Goal: Task Accomplishment & Management: Manage account settings

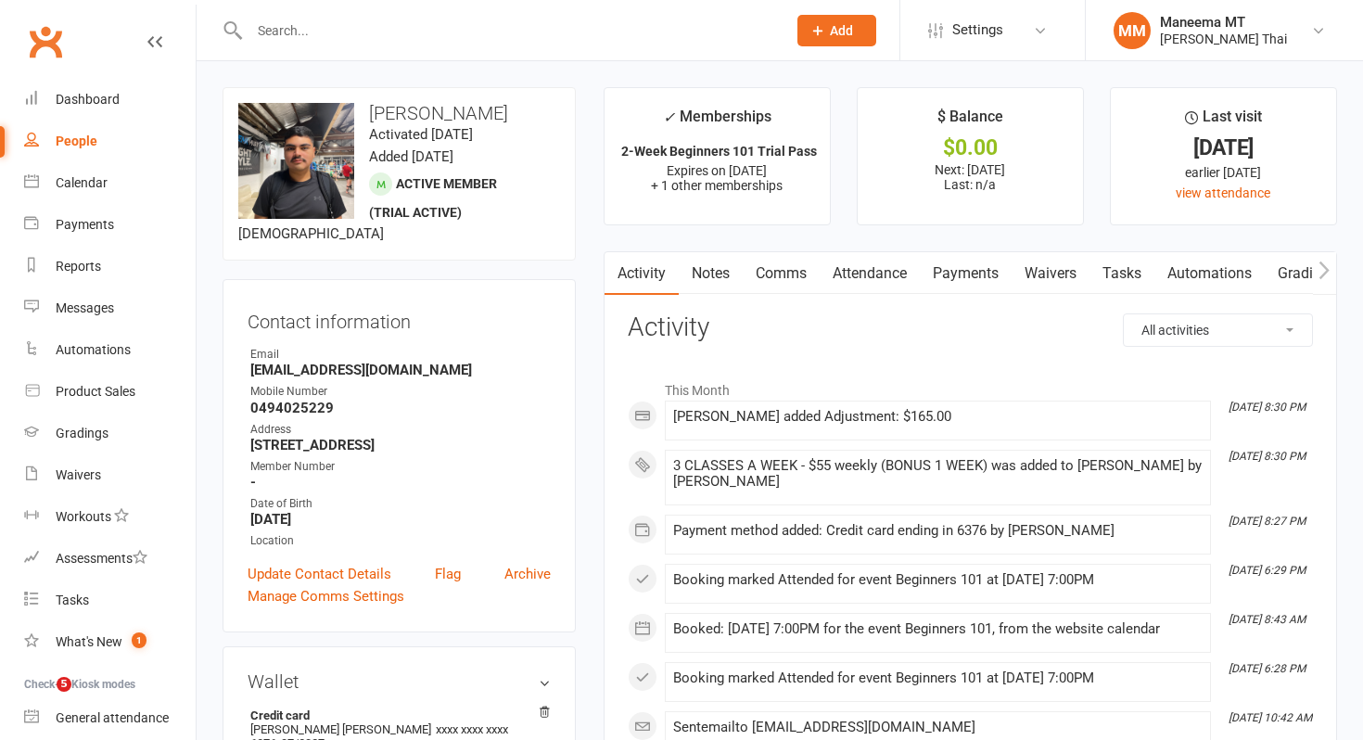
click at [496, 32] on input "text" at bounding box center [509, 31] width 530 height 26
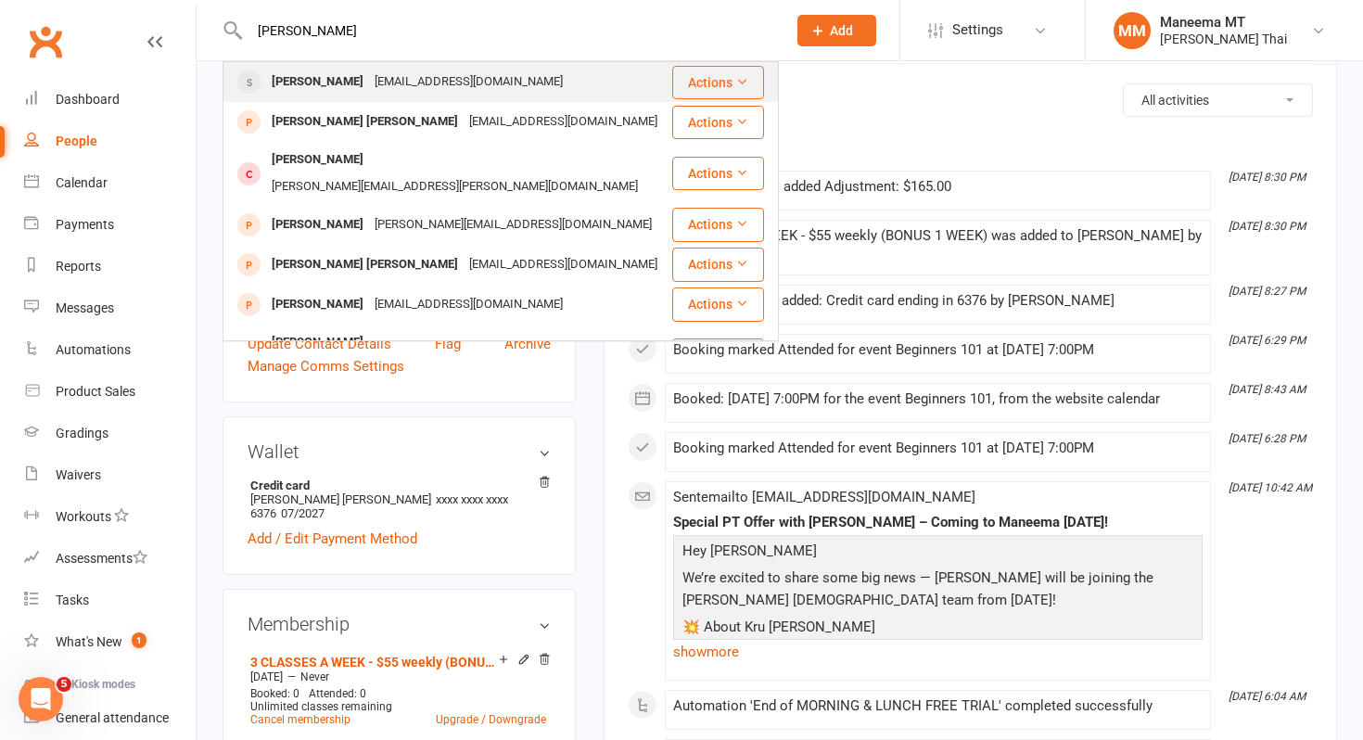
type input "[PERSON_NAME]"
click at [495, 92] on div "[PERSON_NAME] [EMAIL_ADDRESS][DOMAIN_NAME]" at bounding box center [447, 82] width 446 height 38
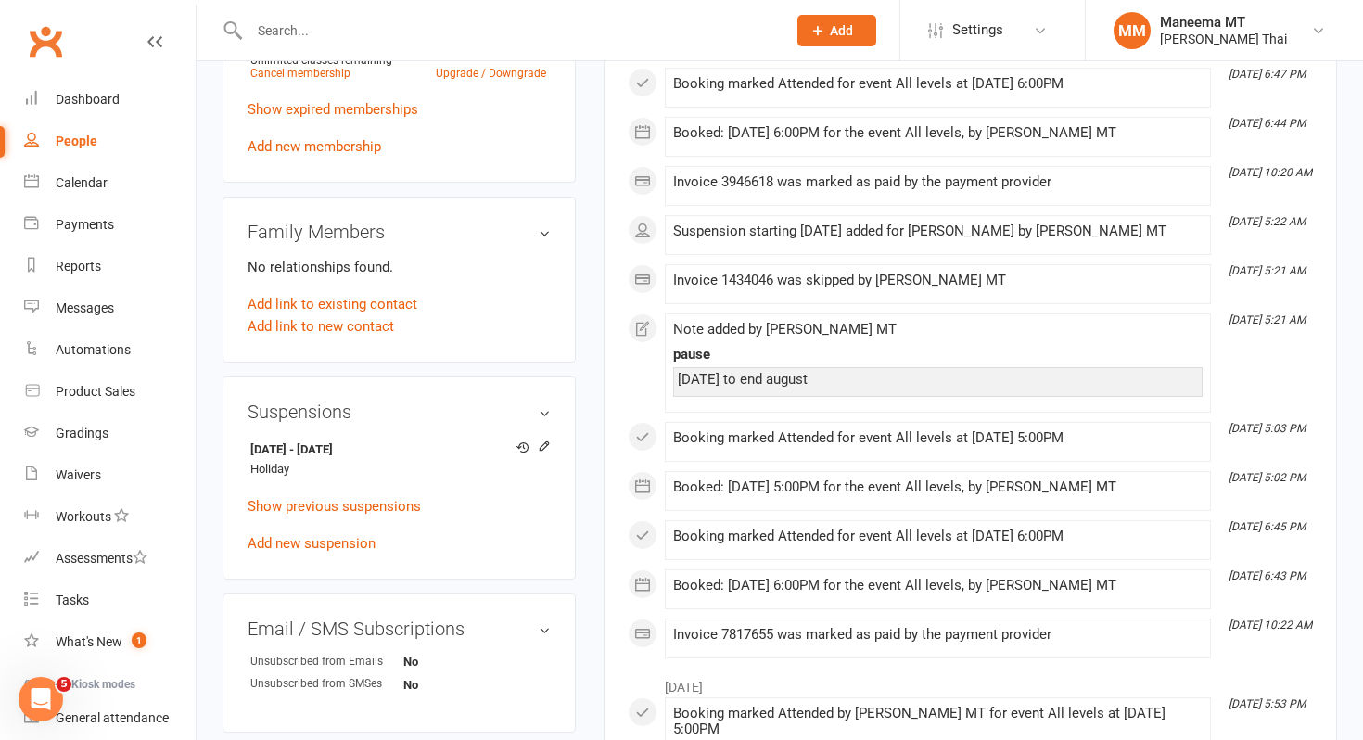
scroll to position [845, 0]
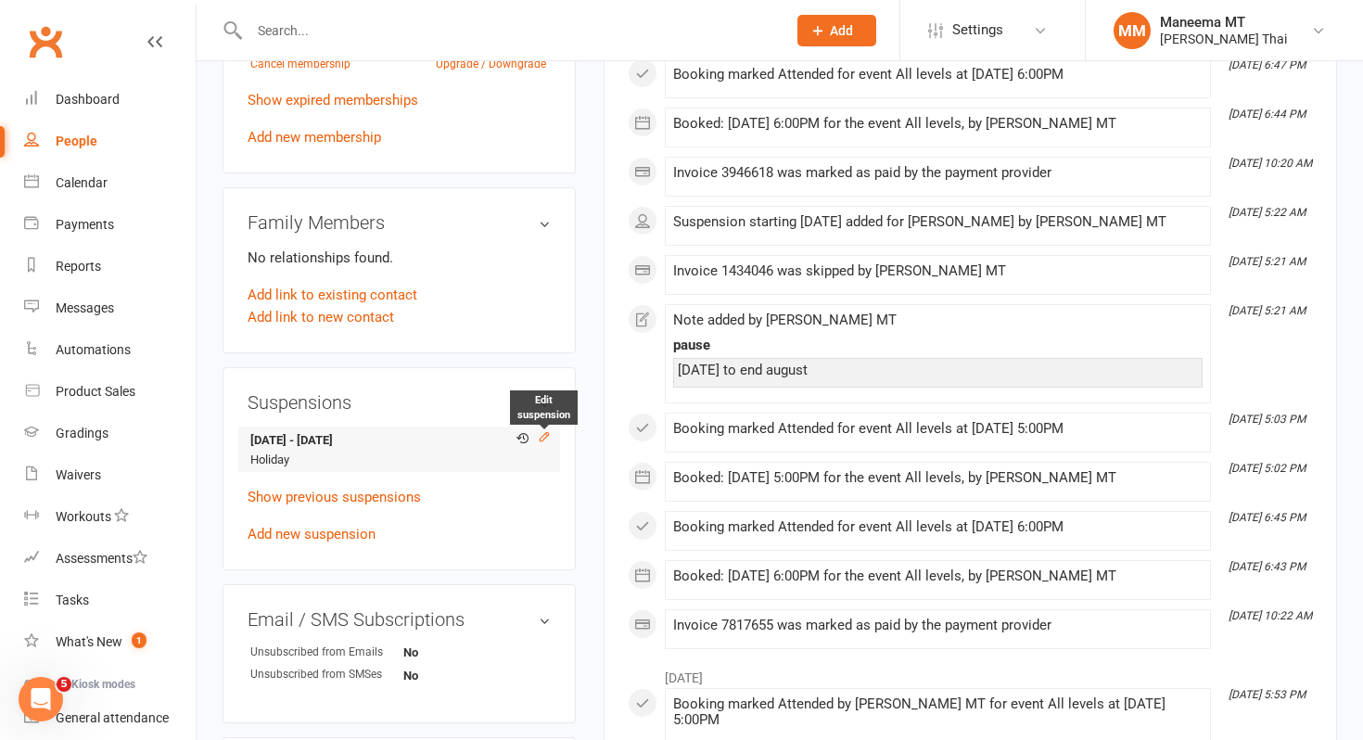
click at [549, 443] on icon at bounding box center [544, 436] width 13 height 13
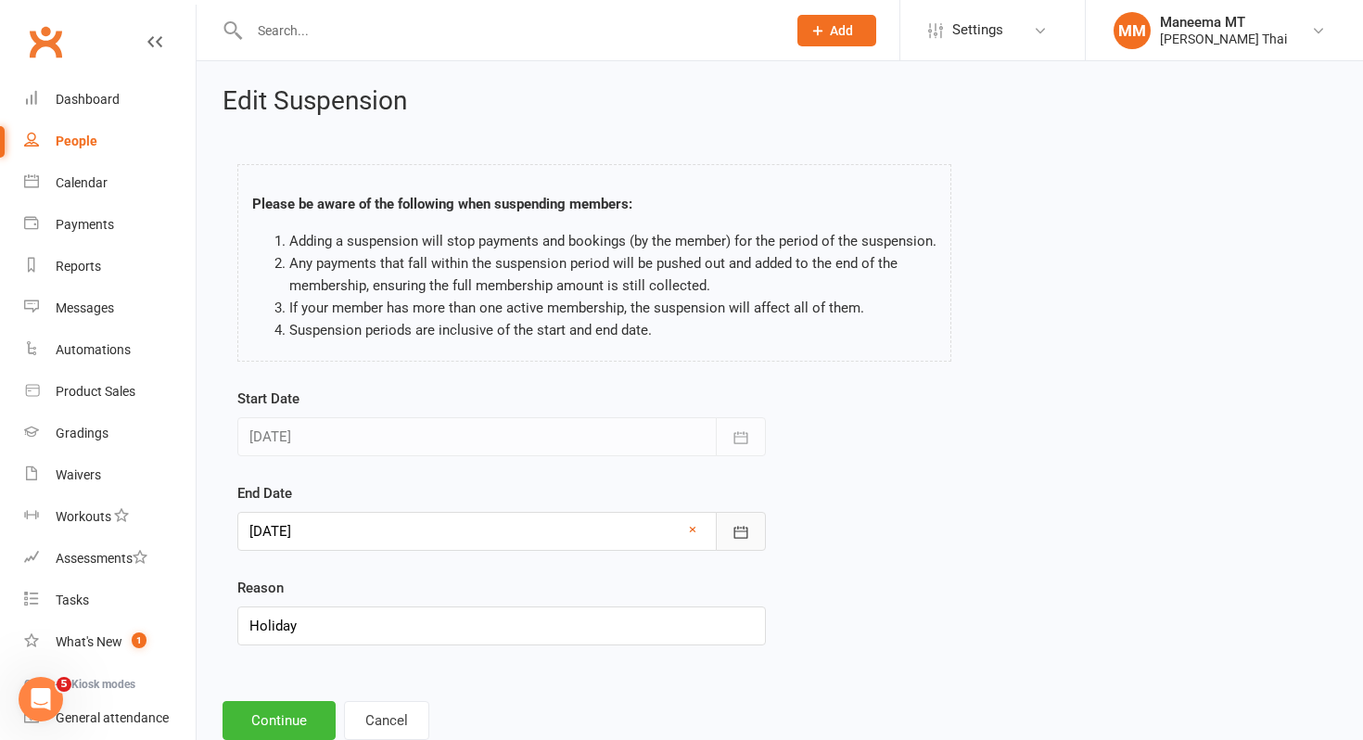
click at [735, 536] on icon "button" at bounding box center [742, 532] width 14 height 12
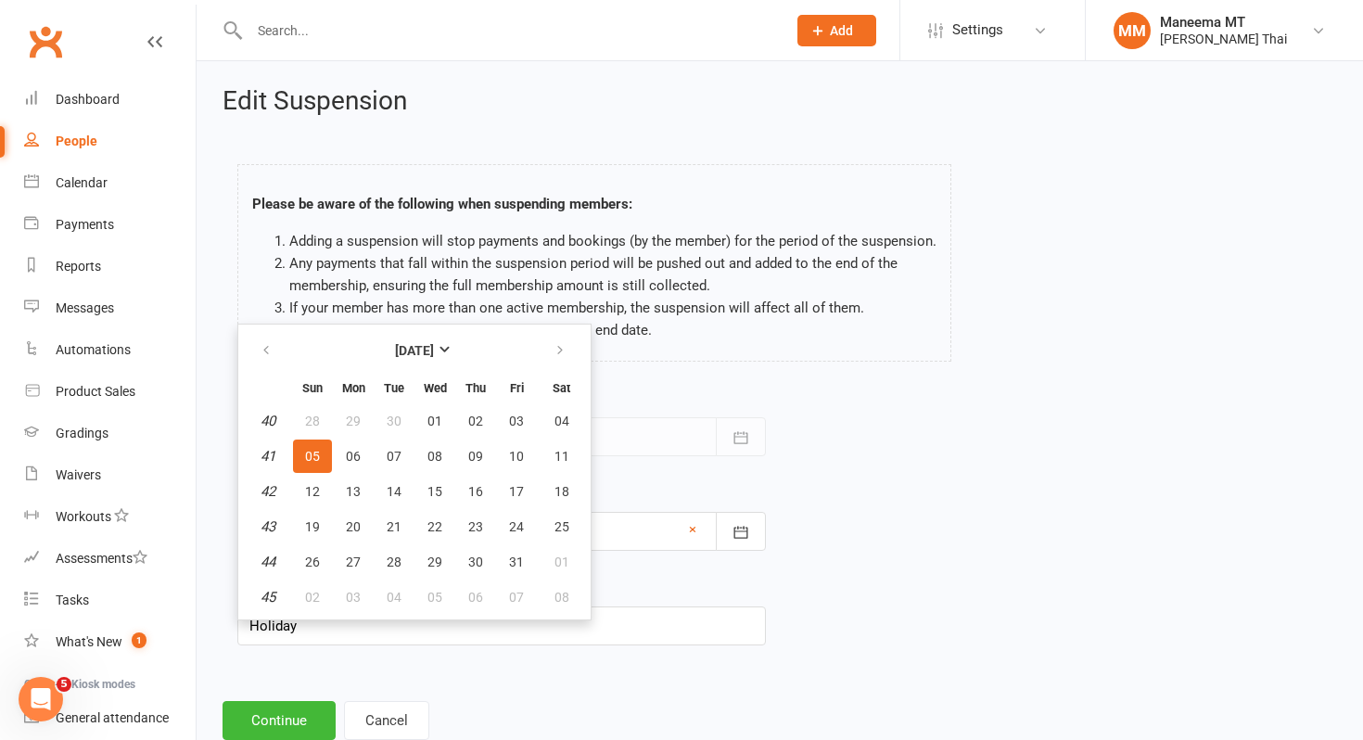
click at [310, 458] on span "05" at bounding box center [312, 456] width 15 height 15
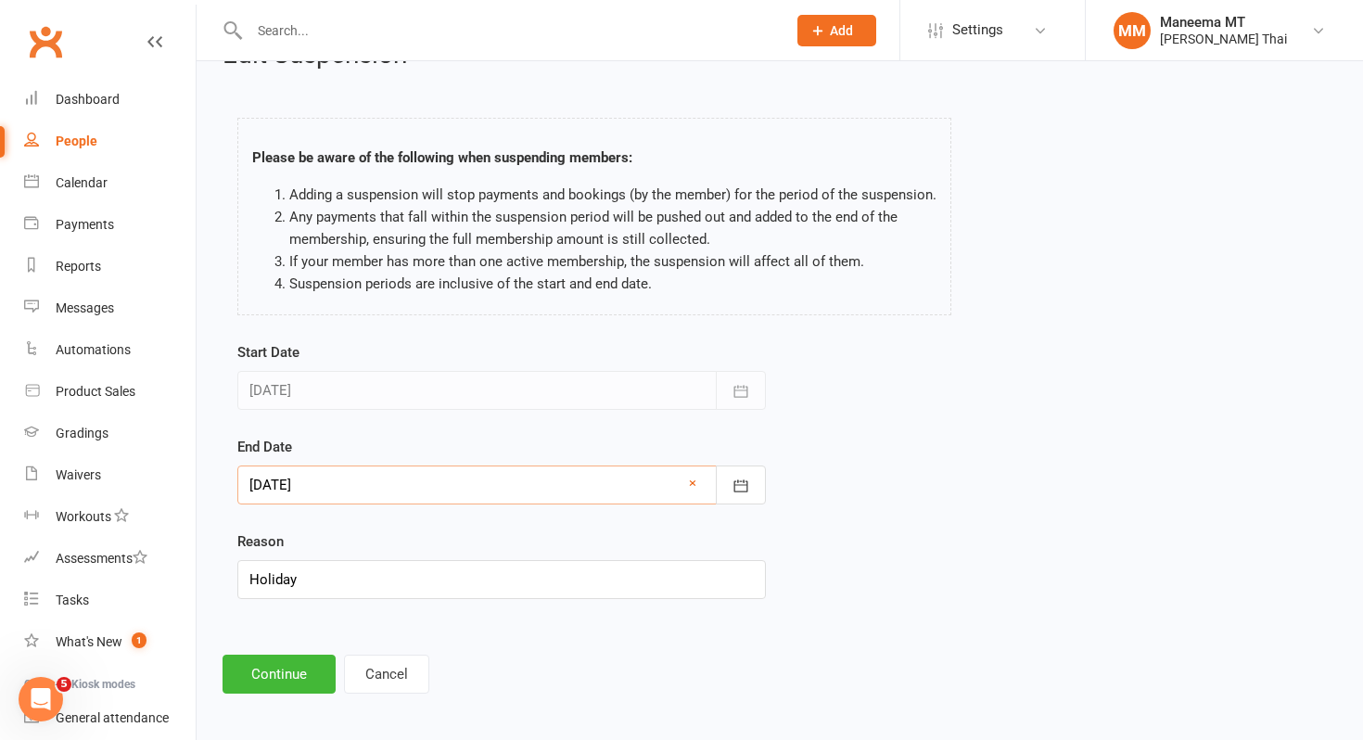
scroll to position [53, 0]
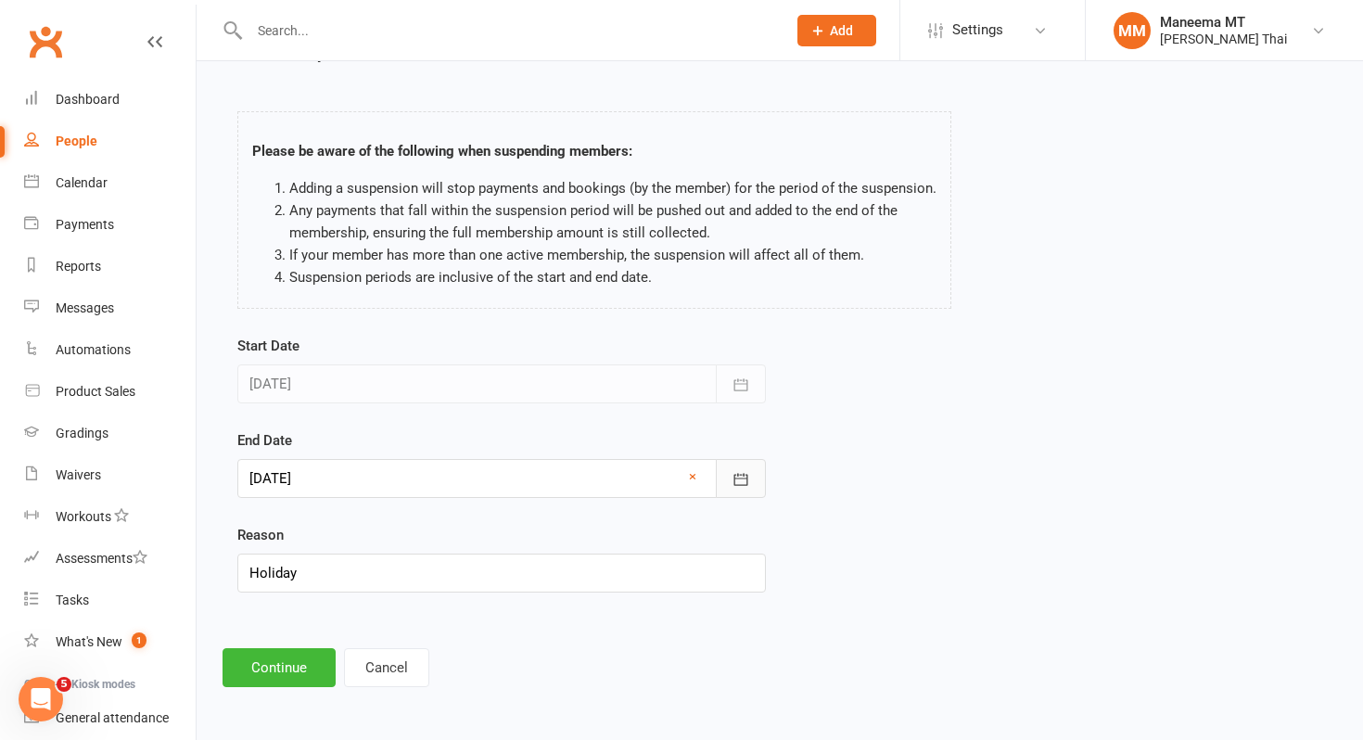
click at [732, 479] on icon "button" at bounding box center [741, 479] width 19 height 19
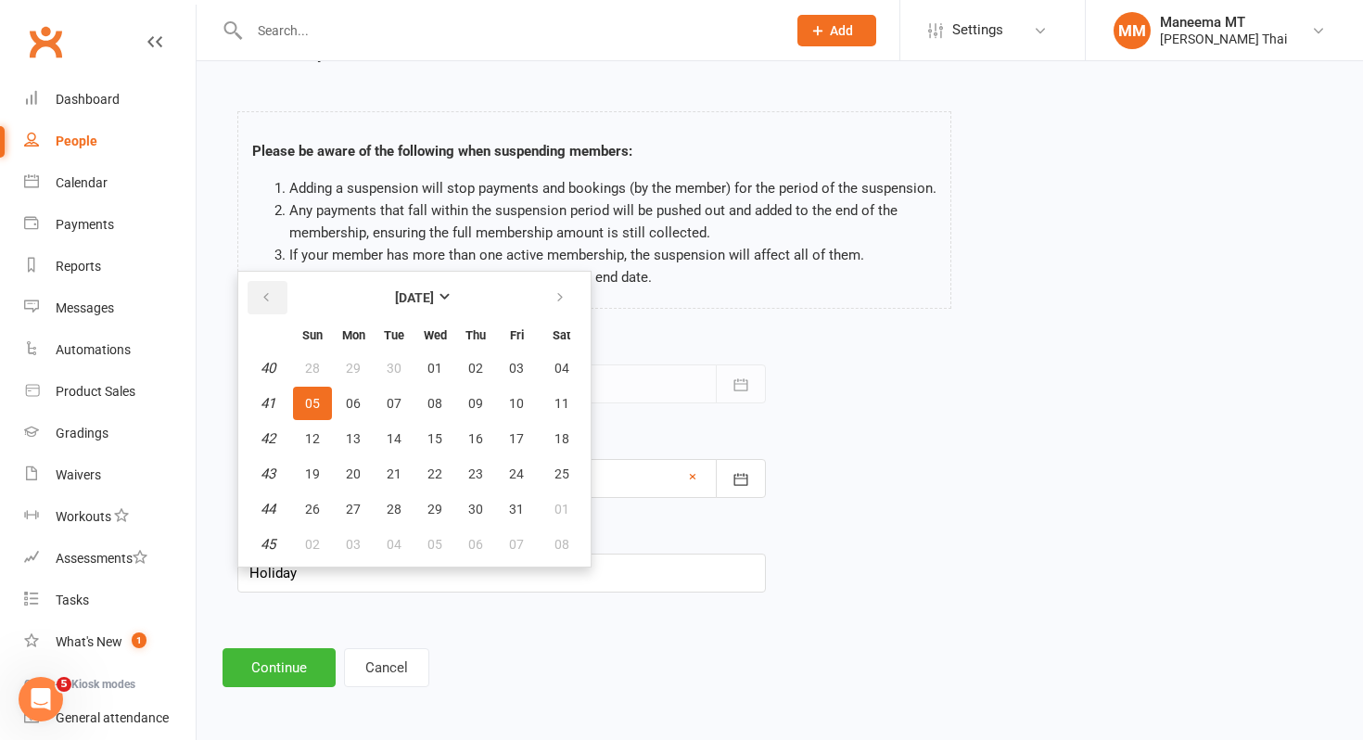
click at [267, 297] on icon "button" at bounding box center [266, 297] width 13 height 15
click at [319, 439] on button "14" at bounding box center [312, 438] width 39 height 33
type input "[DATE]"
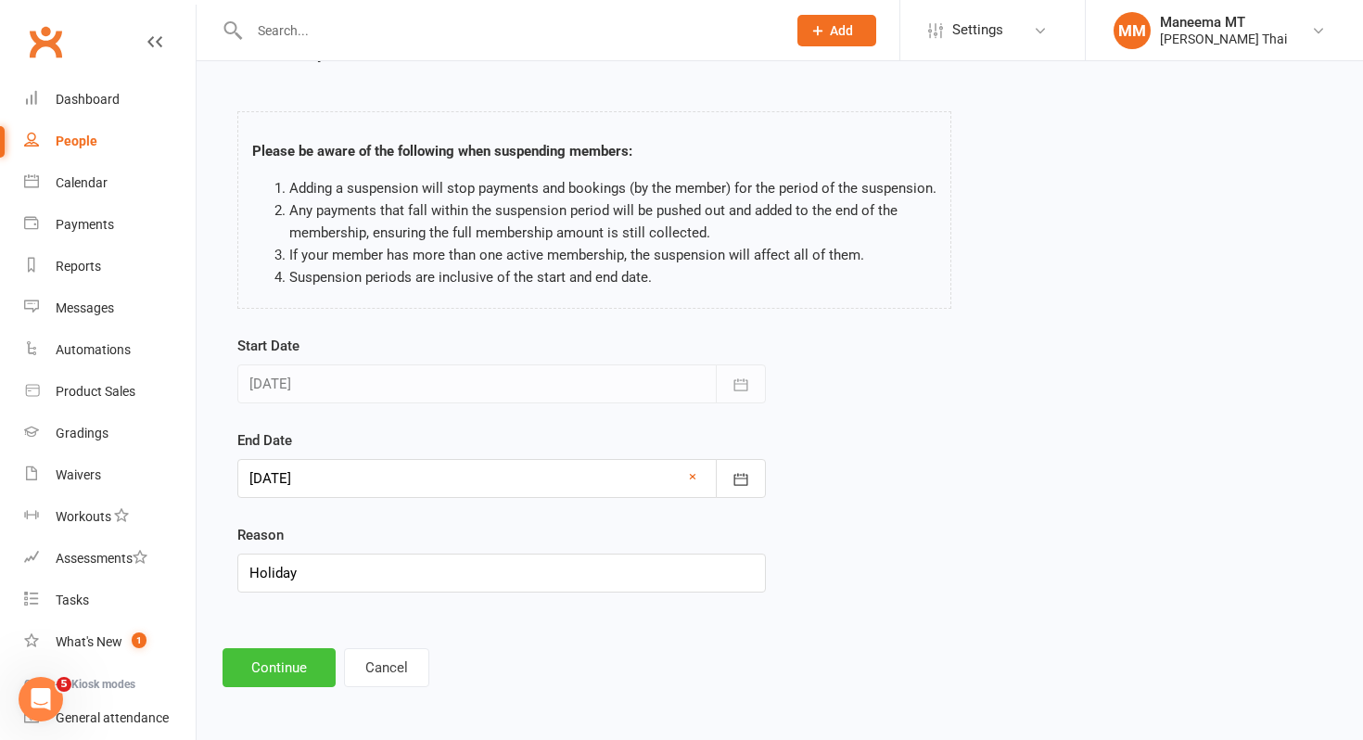
click at [263, 671] on button "Continue" at bounding box center [279, 667] width 113 height 39
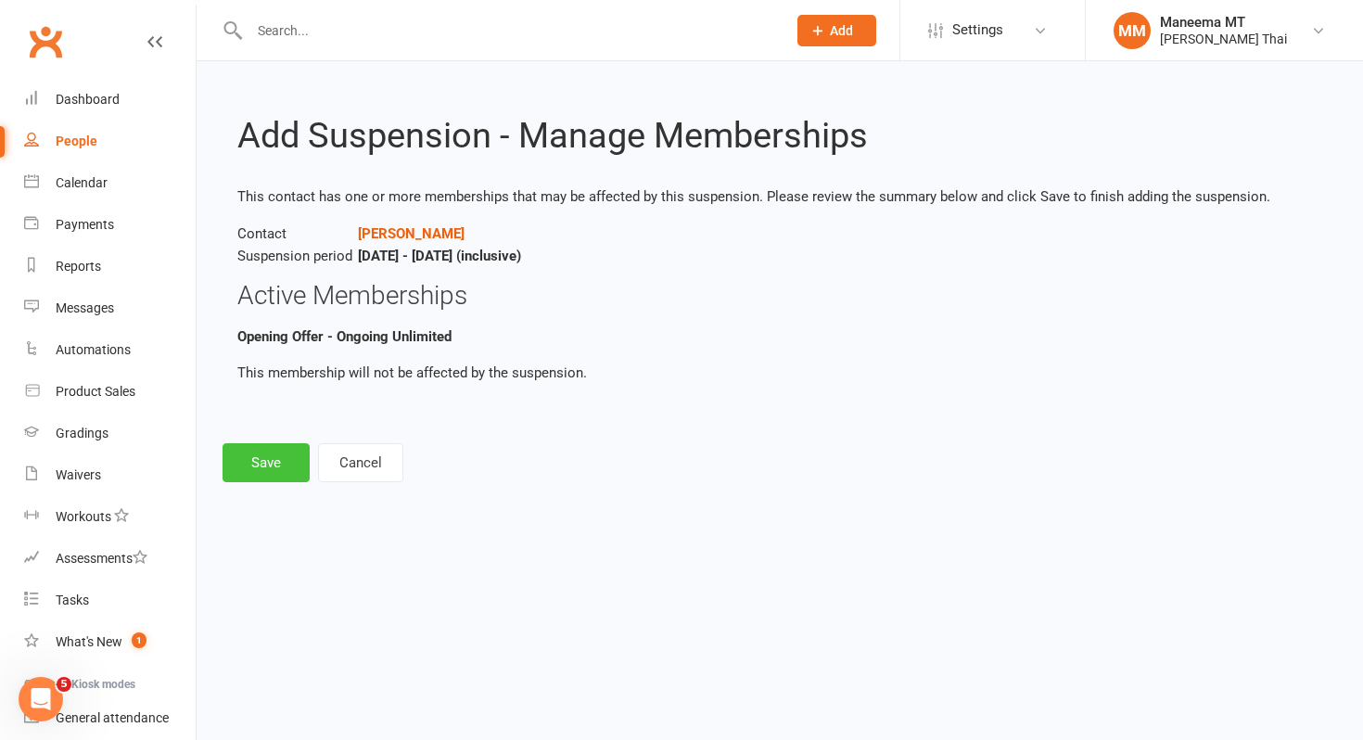
click at [274, 456] on button "Save" at bounding box center [266, 462] width 87 height 39
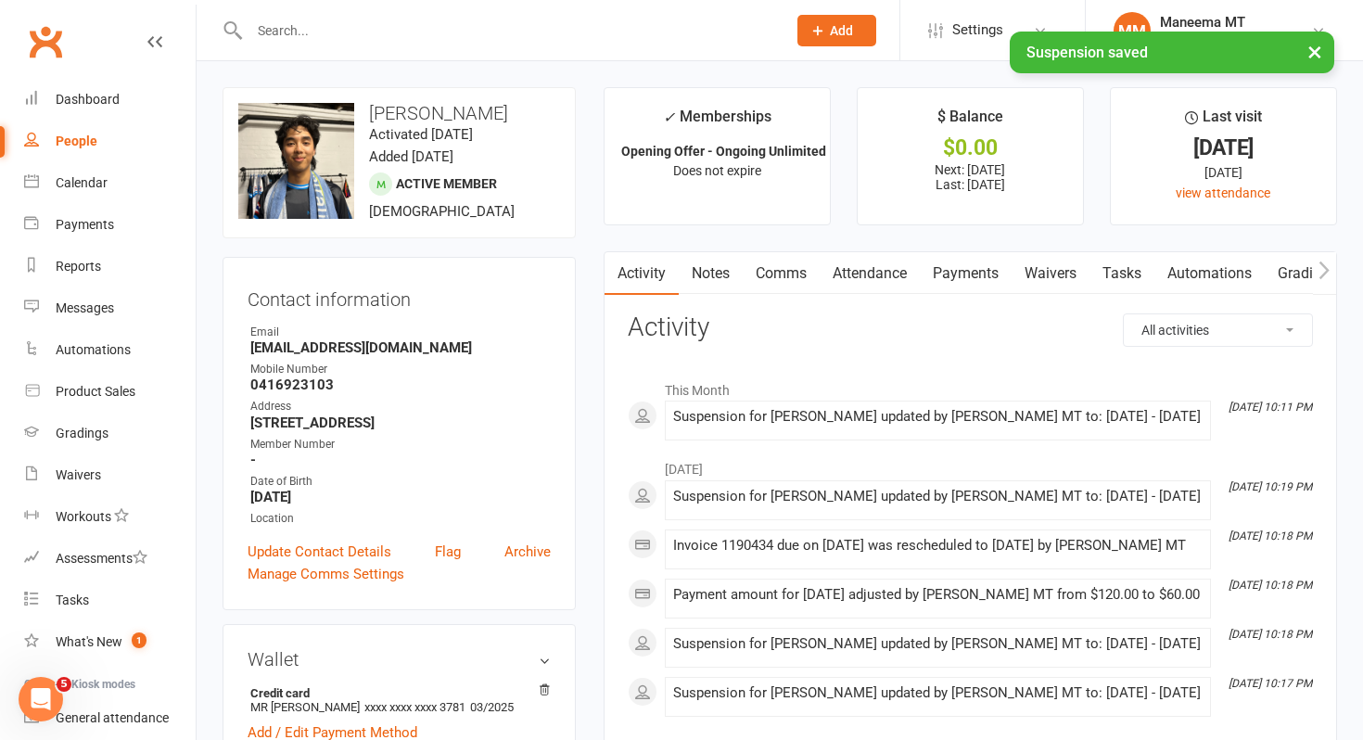
click at [960, 277] on link "Payments" at bounding box center [966, 273] width 92 height 43
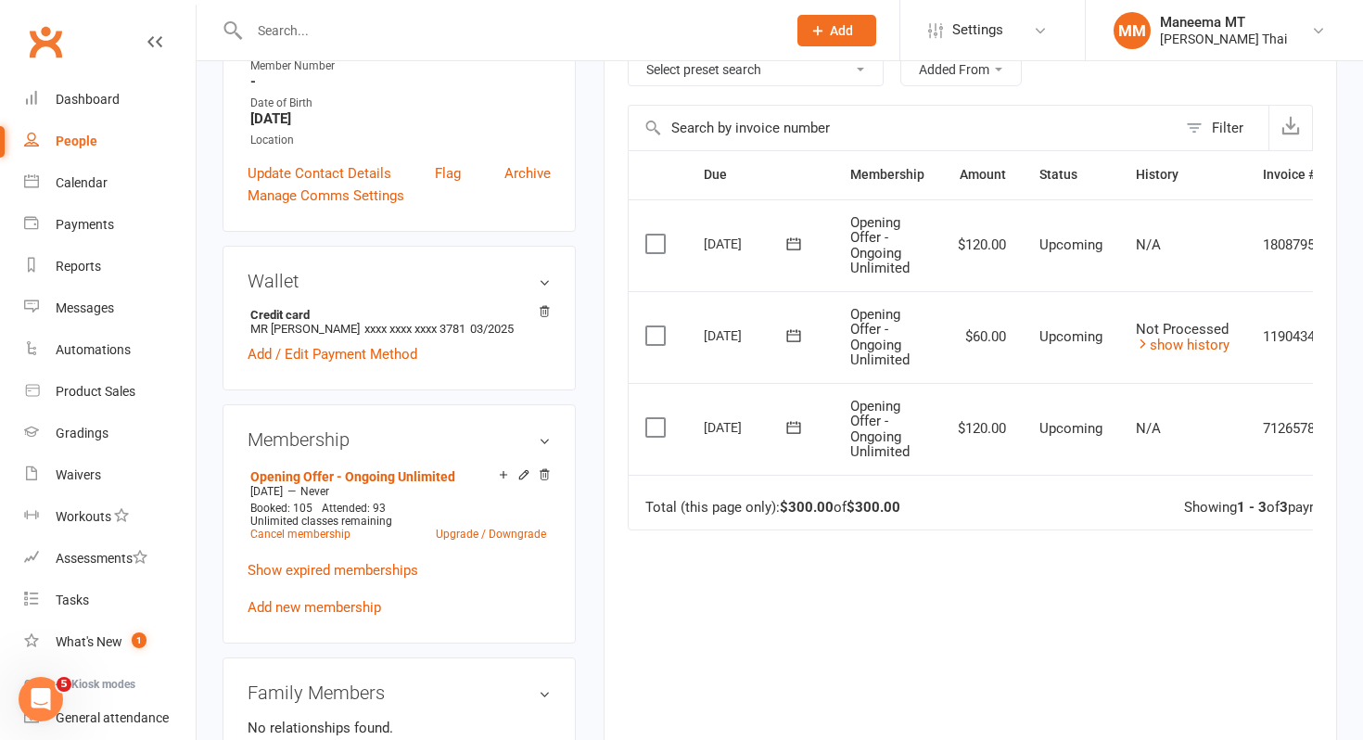
scroll to position [0, 19]
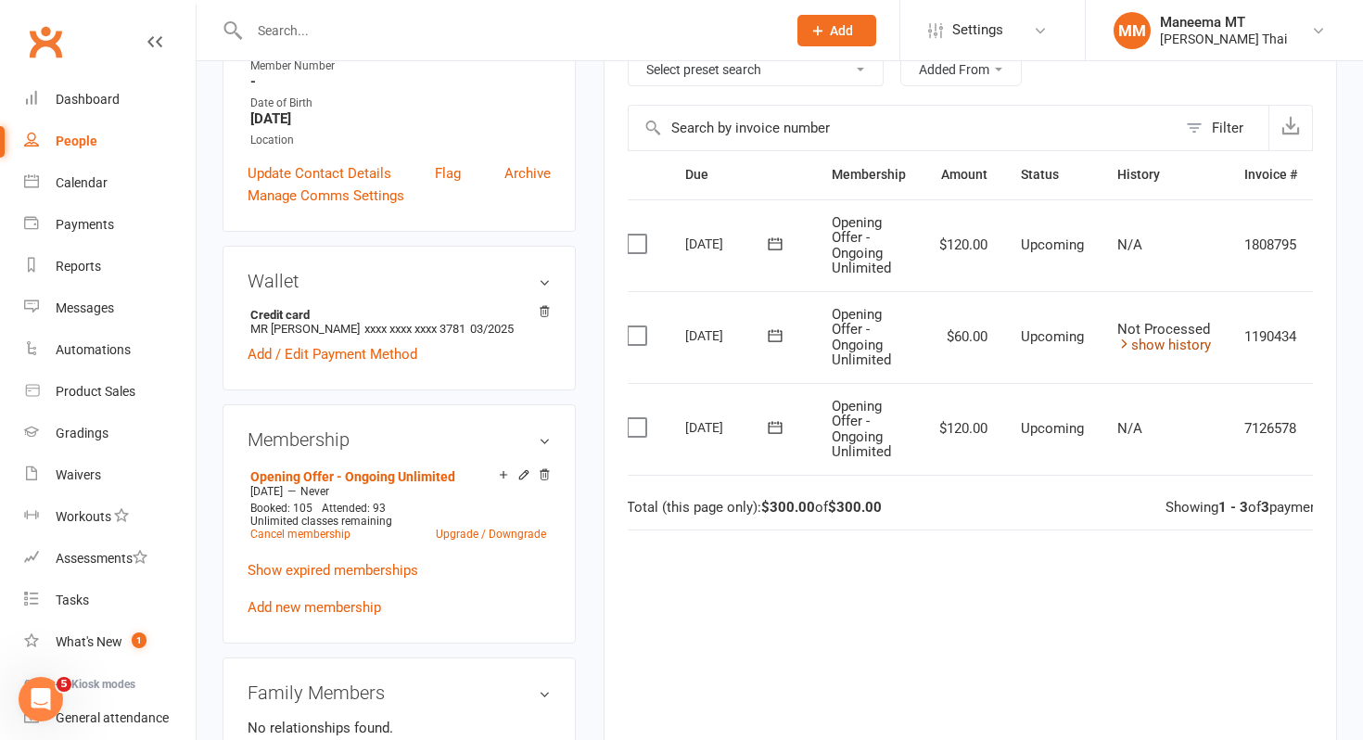
click at [1154, 348] on link "show history" at bounding box center [1165, 345] width 94 height 17
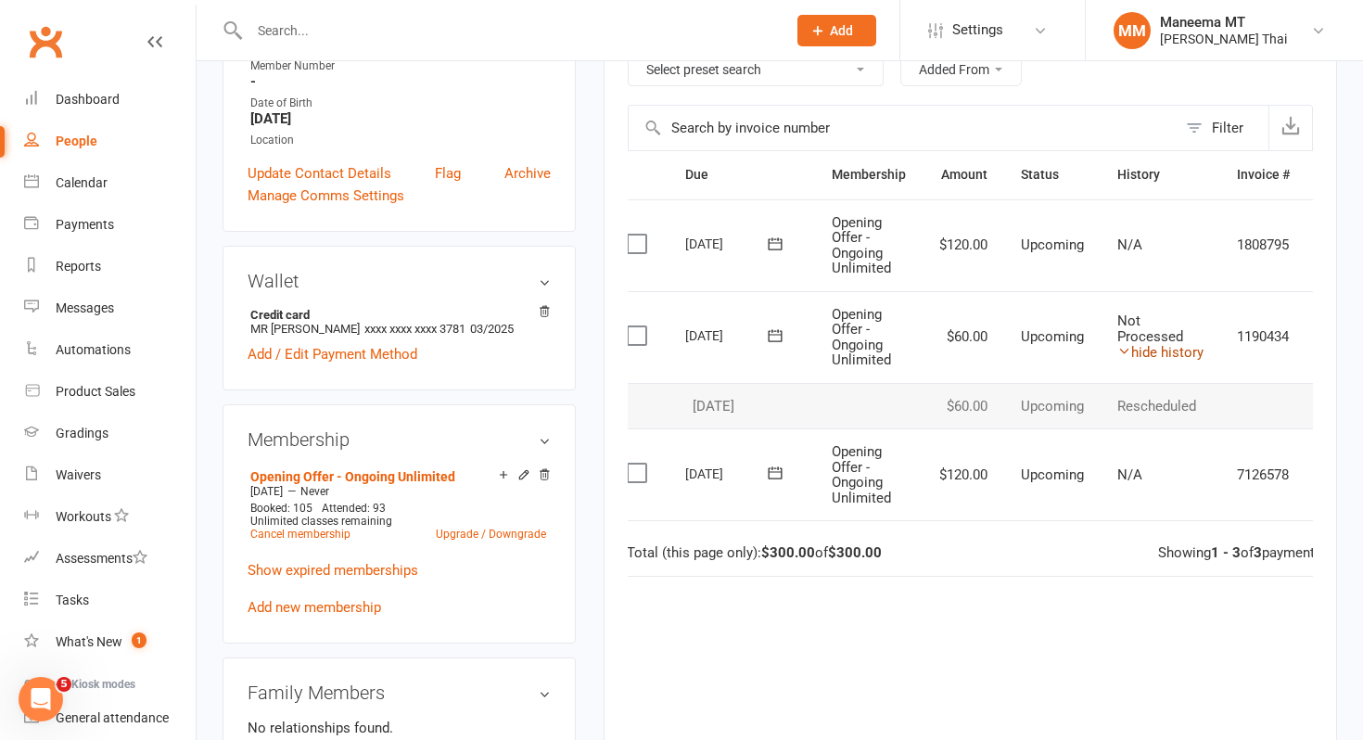
scroll to position [0, 74]
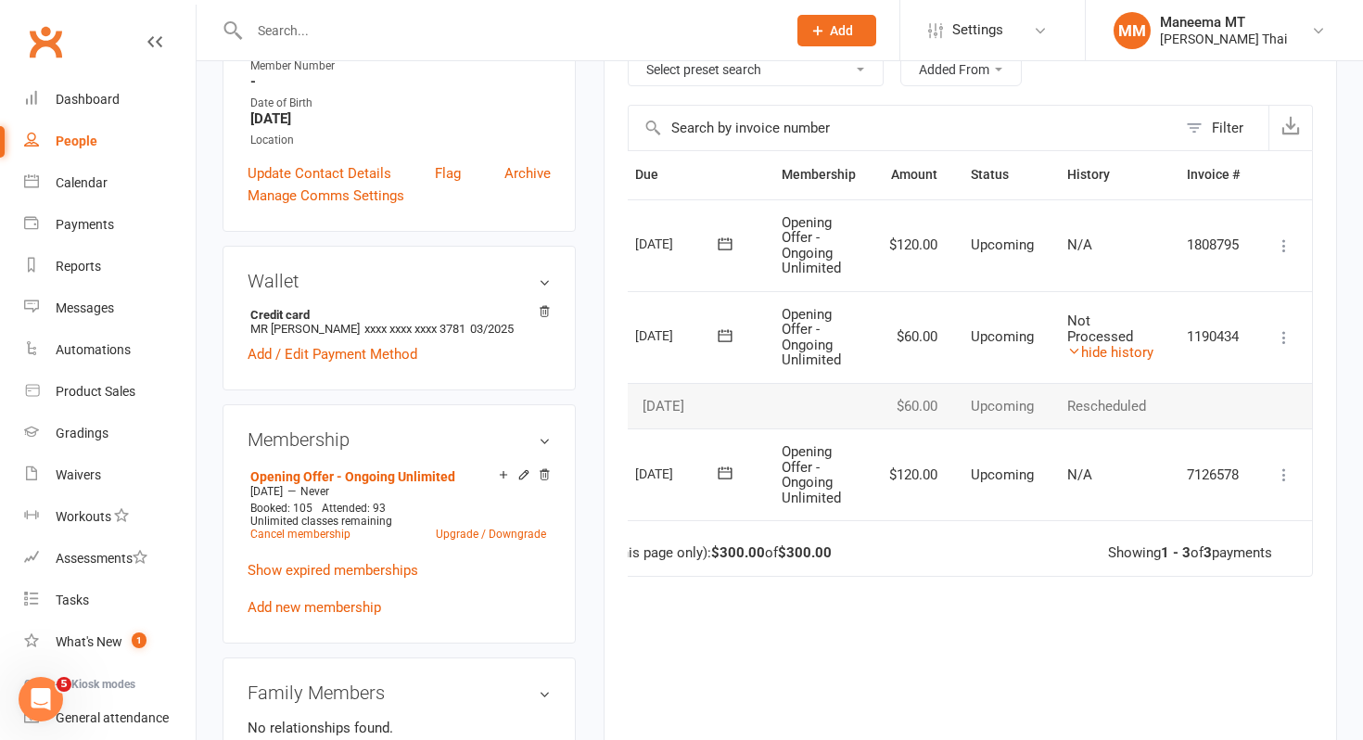
click at [1292, 331] on icon at bounding box center [1284, 337] width 19 height 19
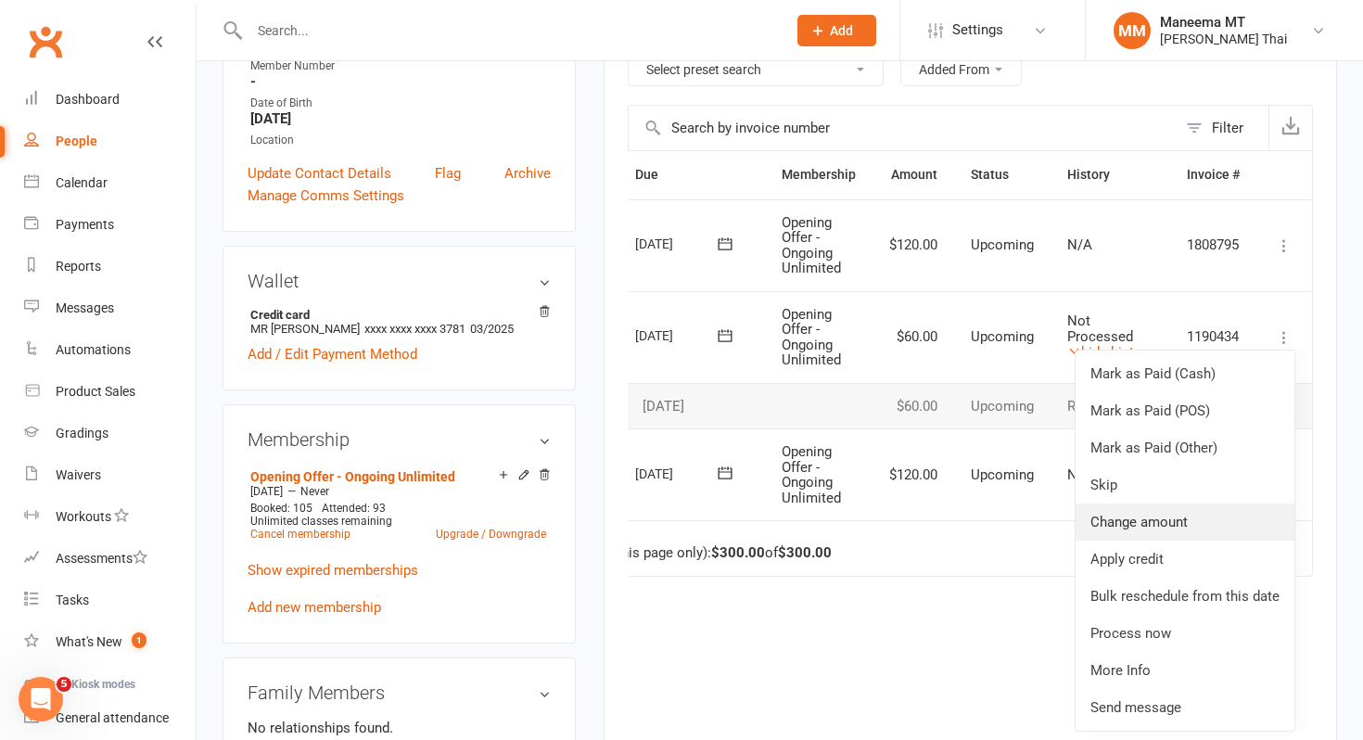
click at [1145, 517] on link "Change amount" at bounding box center [1185, 522] width 219 height 37
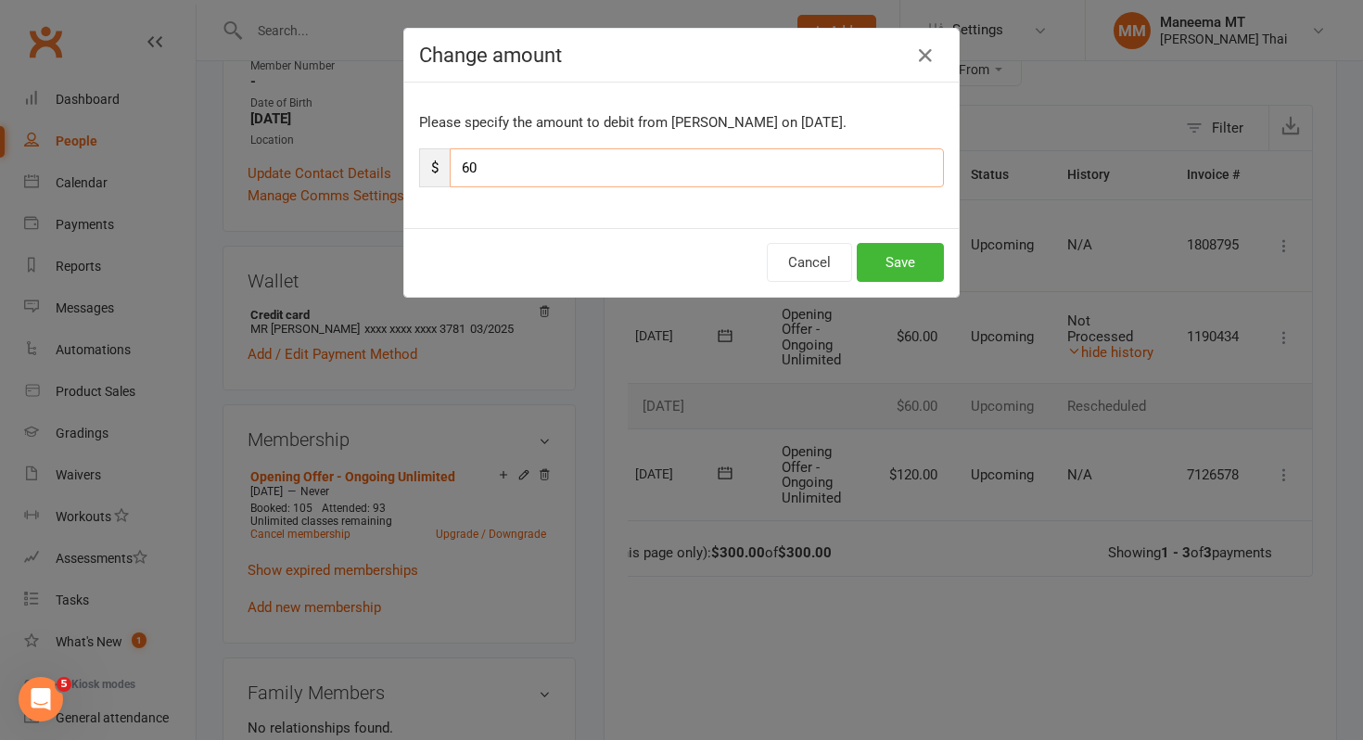
click at [620, 173] on input "60" at bounding box center [697, 167] width 494 height 39
type input "120"
click at [901, 265] on button "Save" at bounding box center [900, 262] width 87 height 39
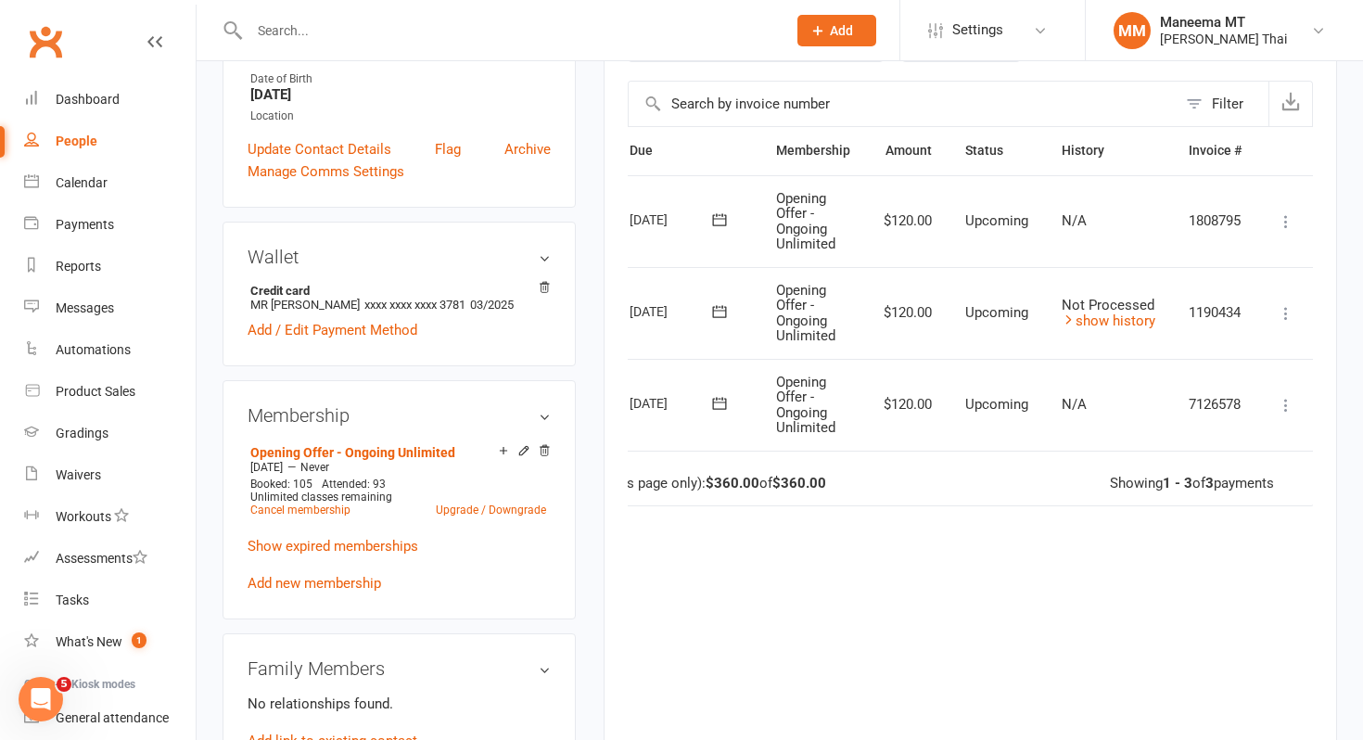
scroll to position [410, 0]
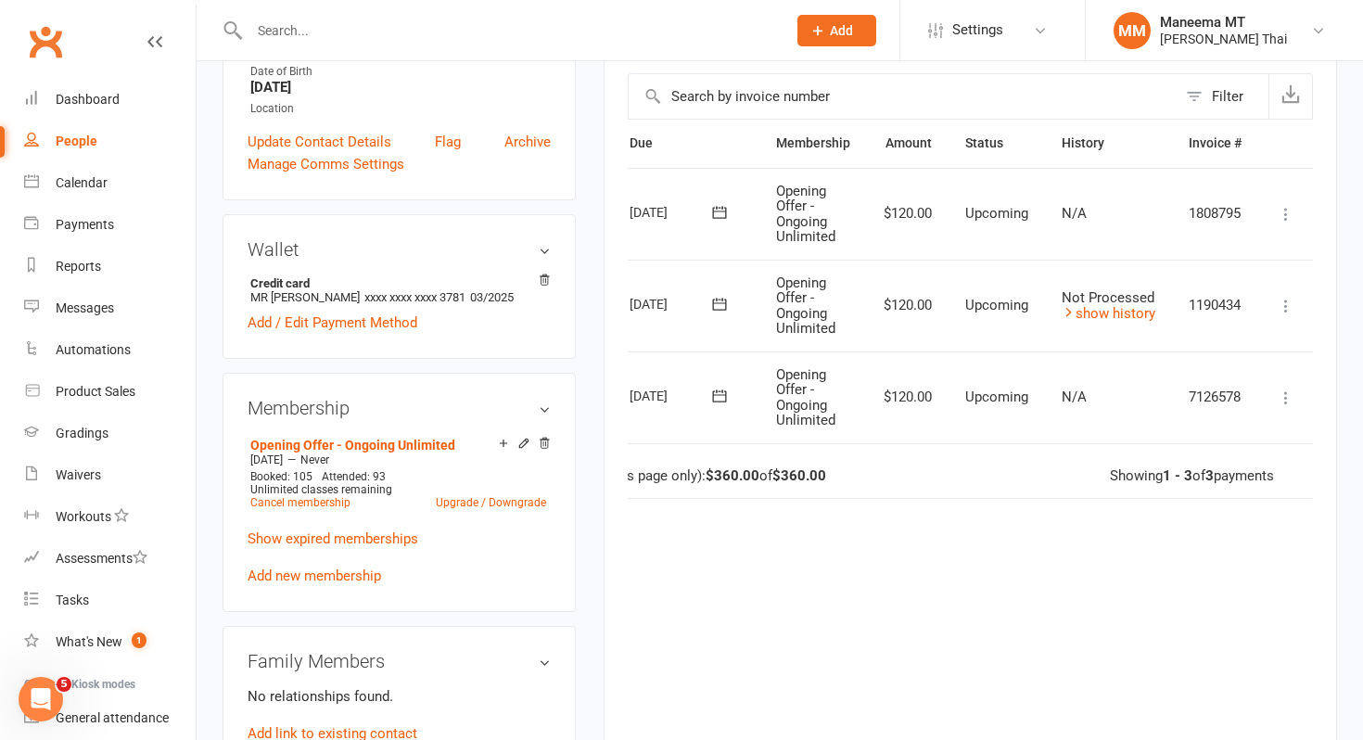
click at [723, 398] on icon at bounding box center [719, 396] width 19 height 19
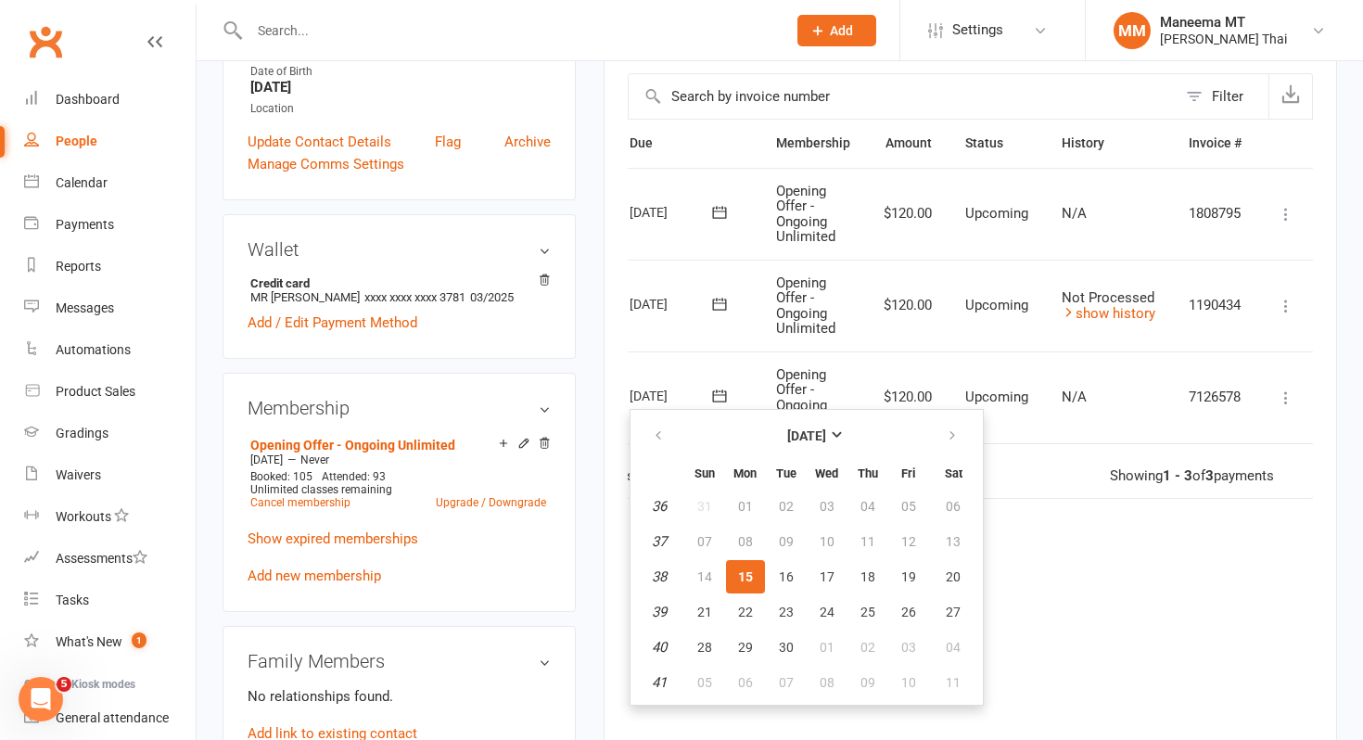
click at [1259, 341] on td "1190434" at bounding box center [1215, 306] width 86 height 92
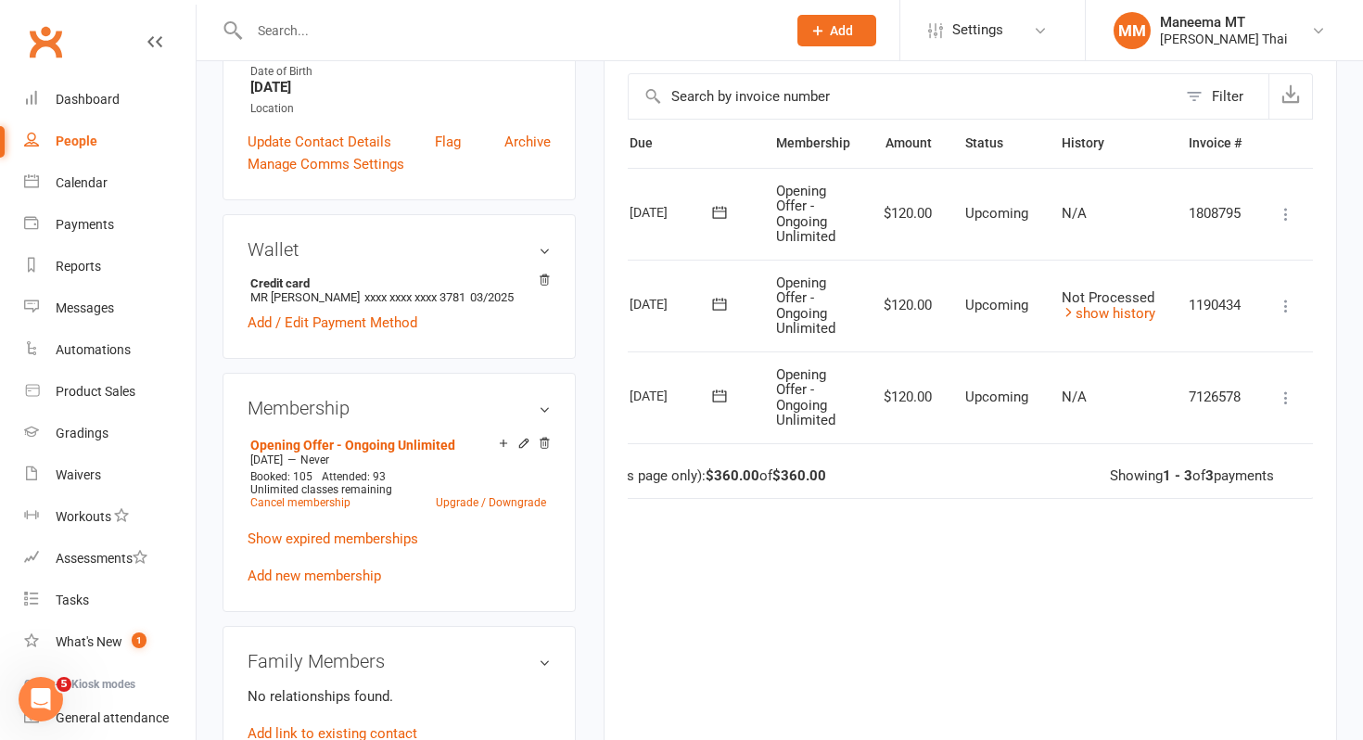
click at [719, 309] on icon at bounding box center [719, 304] width 14 height 12
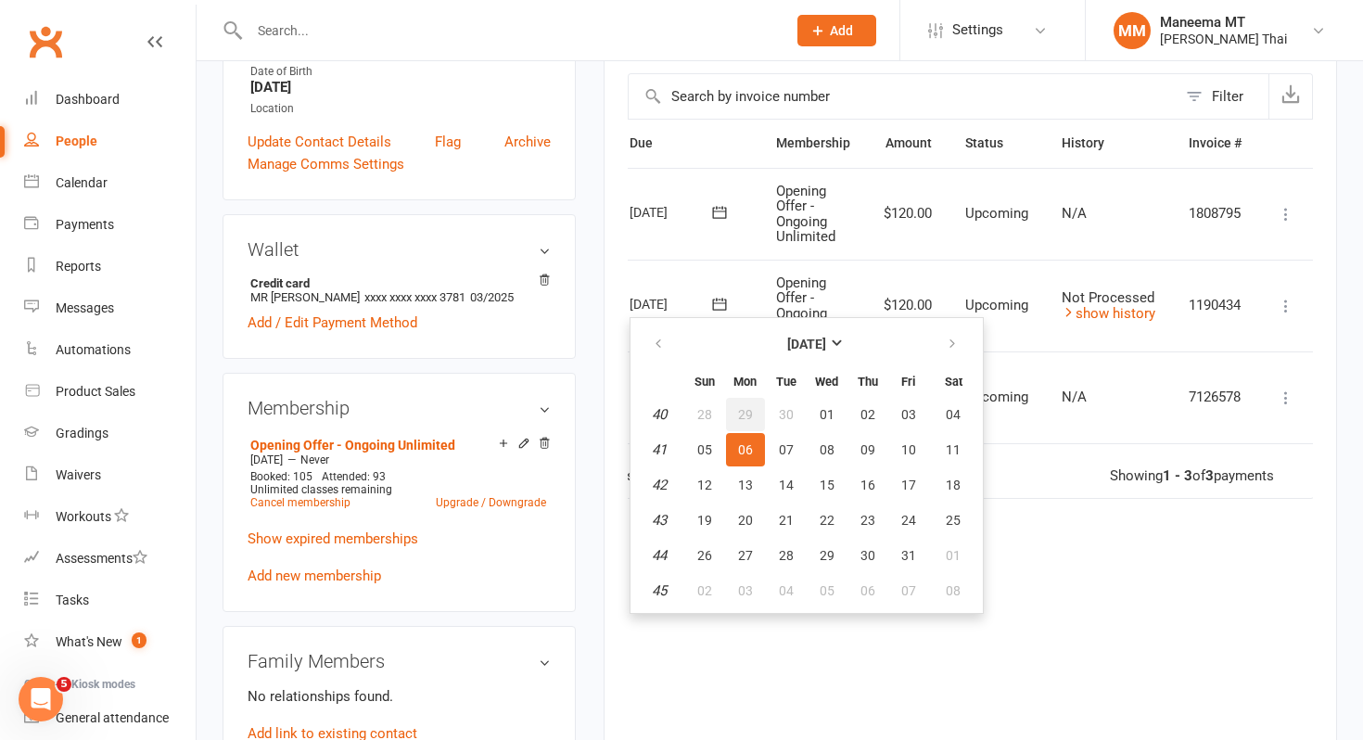
click at [741, 412] on span "29" at bounding box center [745, 414] width 15 height 15
